Goal: Information Seeking & Learning: Learn about a topic

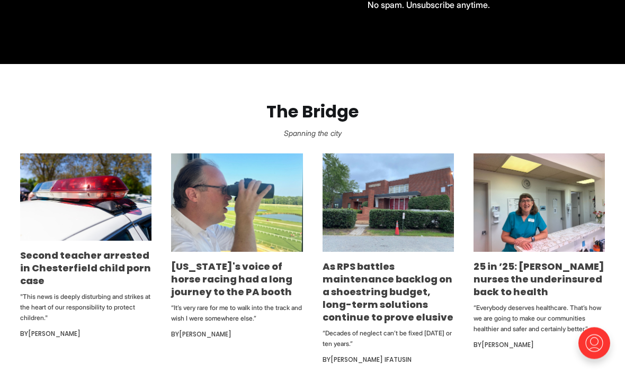
scroll to position [538, 0]
click at [97, 288] on link "Second teacher arrested in Chesterfield child porn case" at bounding box center [85, 268] width 131 height 39
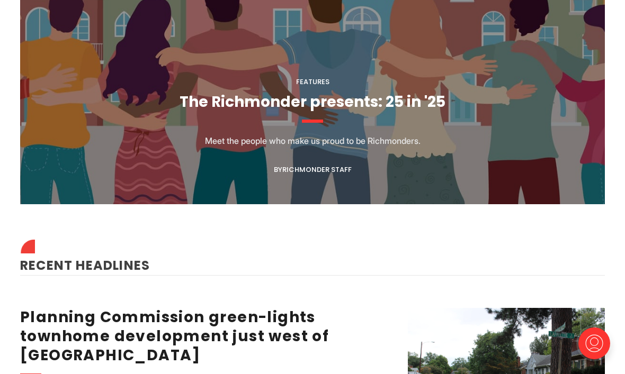
scroll to position [1089, 0]
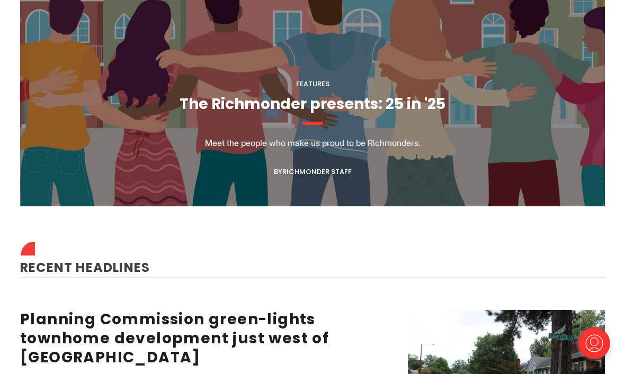
click at [330, 114] on link "The Richmonder presents: 25 in '25" at bounding box center [313, 104] width 266 height 21
